Goal: Task Accomplishment & Management: Manage account settings

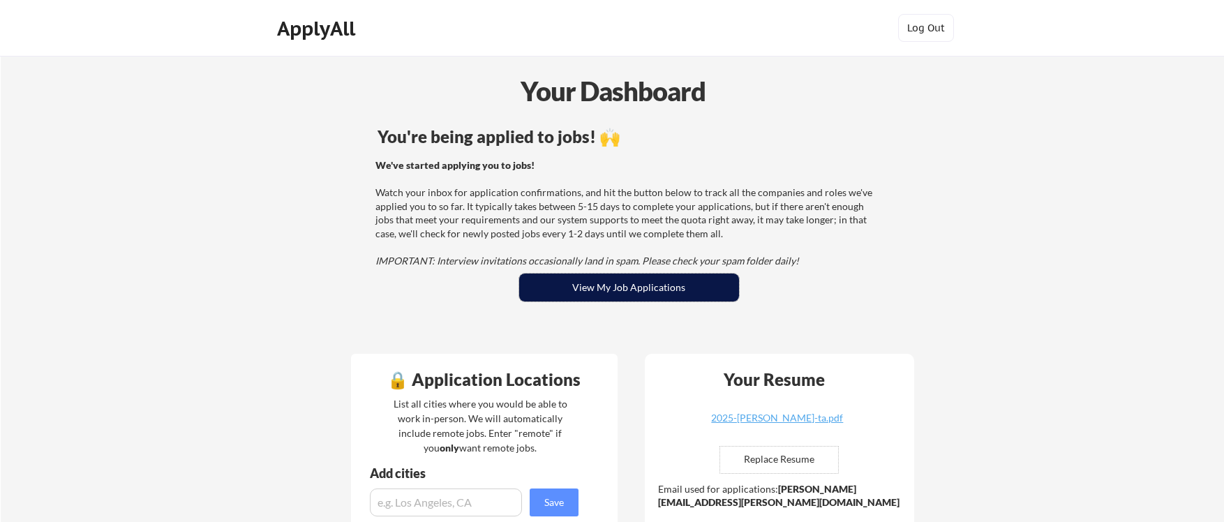
click at [600, 277] on button "View My Job Applications" at bounding box center [629, 287] width 220 height 28
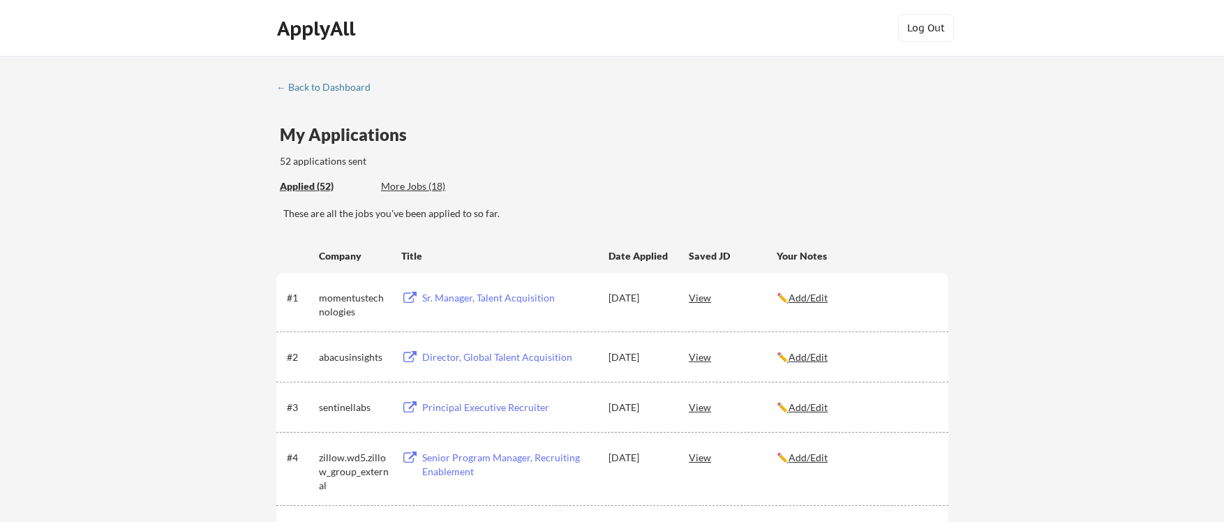
click at [415, 183] on div "More Jobs (18)" at bounding box center [432, 186] width 103 height 14
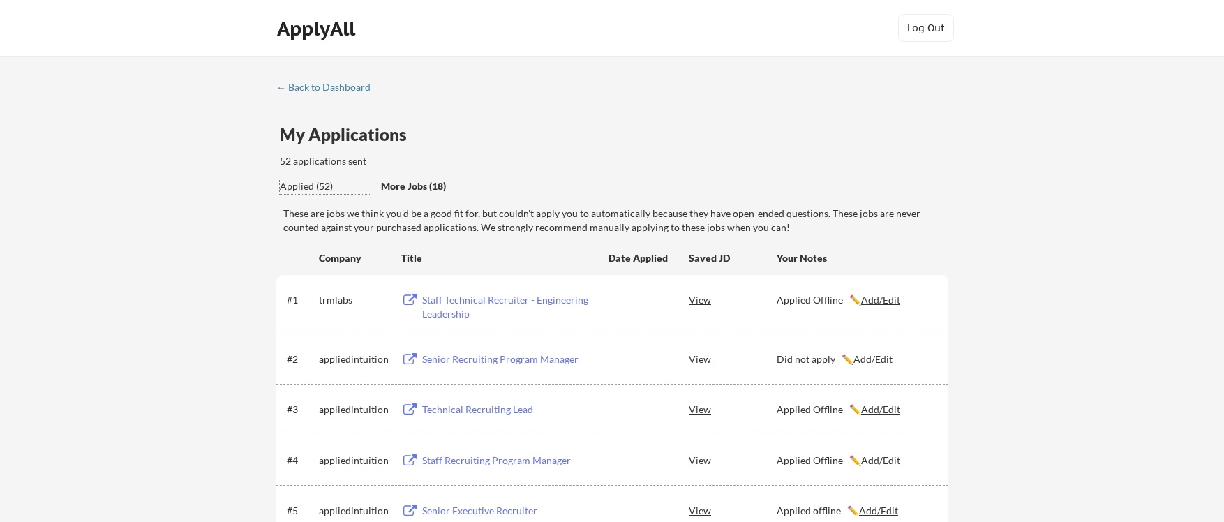
click at [308, 188] on div "Applied (52)" at bounding box center [325, 186] width 91 height 14
